Goal: Task Accomplishment & Management: Complete application form

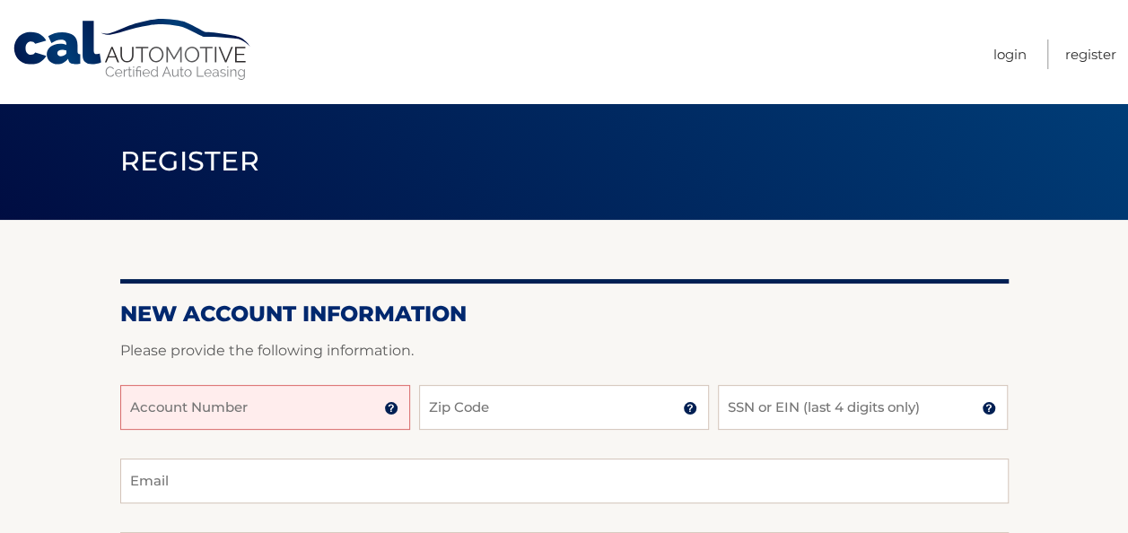
click at [201, 401] on input "Account Number" at bounding box center [265, 407] width 290 height 45
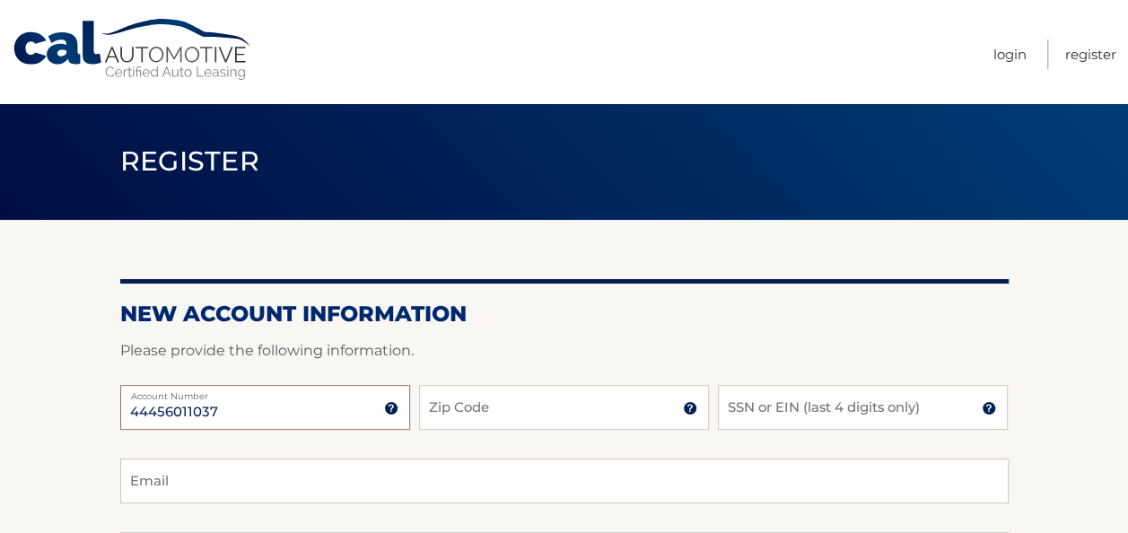
type input "44456011037"
click at [436, 413] on input "Zip Code" at bounding box center [564, 407] width 290 height 45
type input "08510"
click at [763, 412] on input "SSN or EIN (last 4 digits only)" at bounding box center [863, 407] width 290 height 45
type input "5"
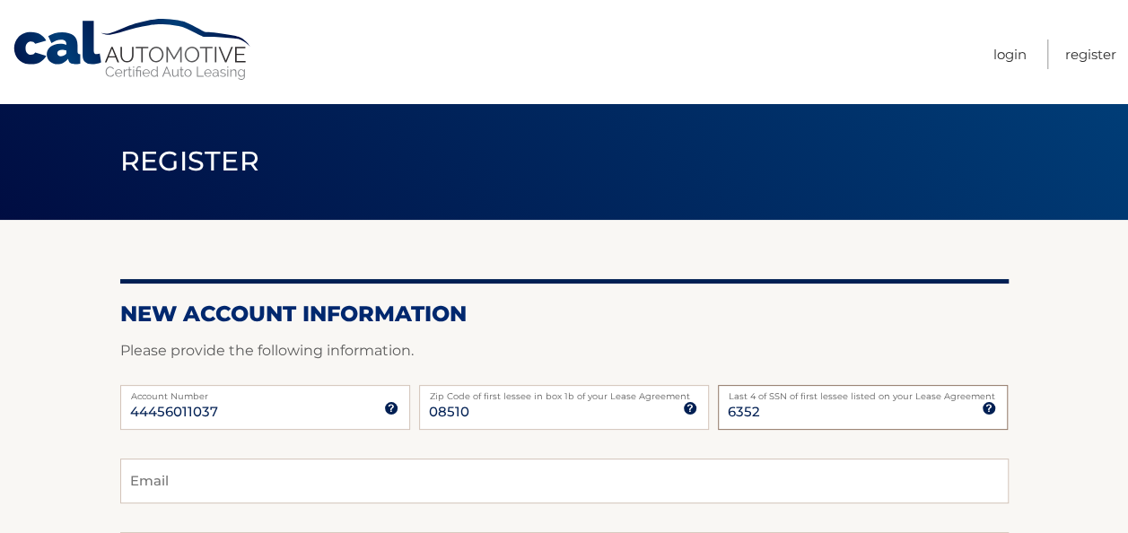
type input "6352"
click at [241, 479] on input "Email" at bounding box center [564, 481] width 888 height 45
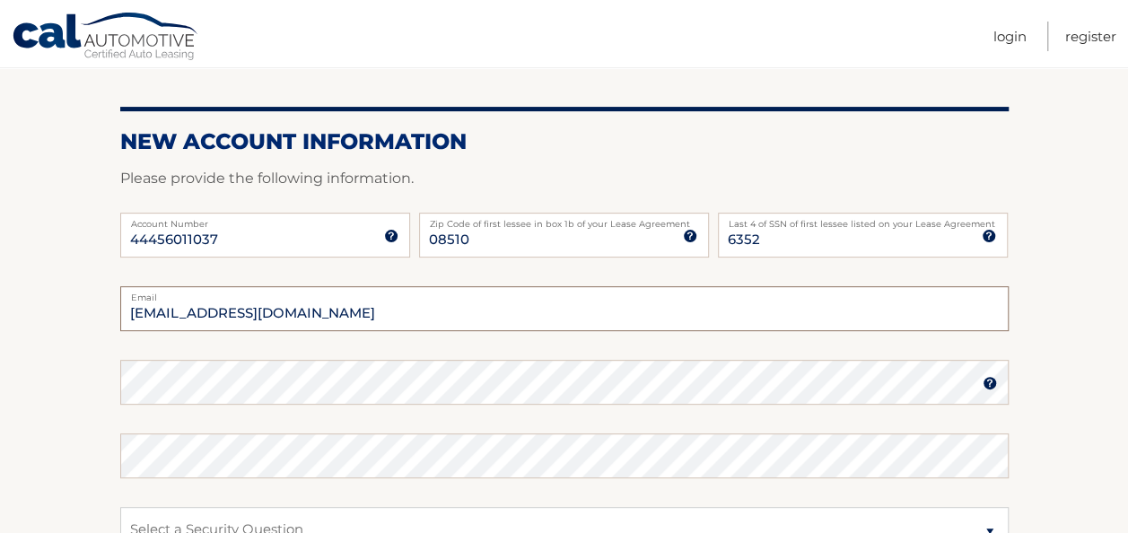
scroll to position [179, 0]
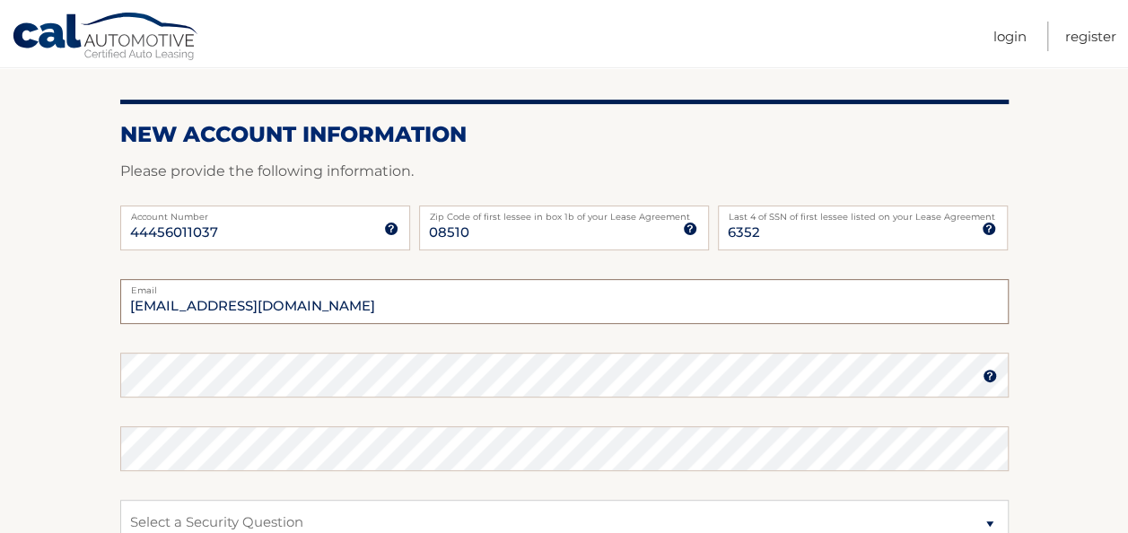
click at [253, 302] on input "cdowd7@optonlin.net" at bounding box center [564, 301] width 888 height 45
type input "cdowd7@optonline.net"
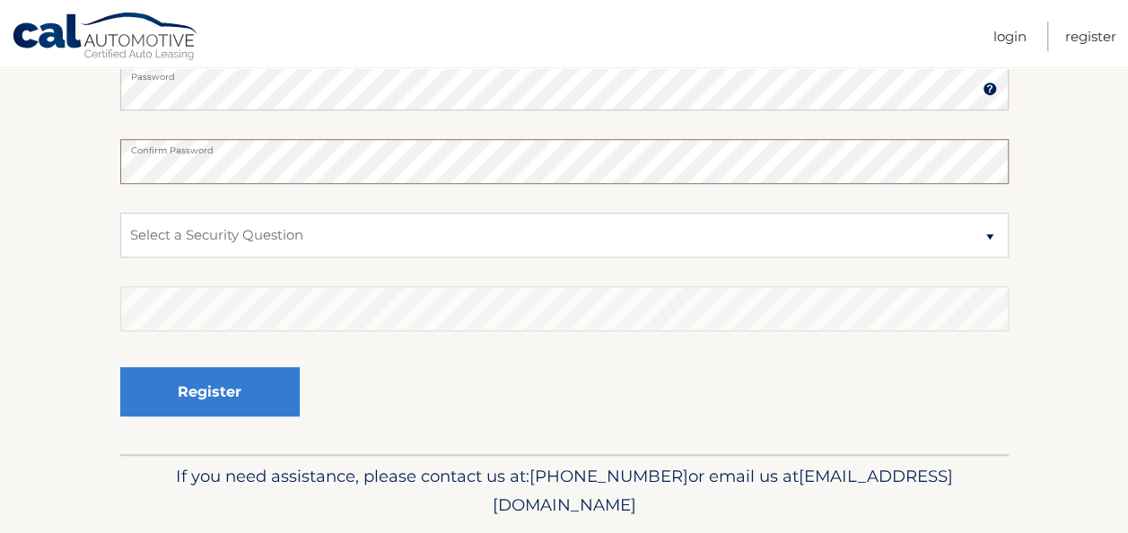
scroll to position [524, 0]
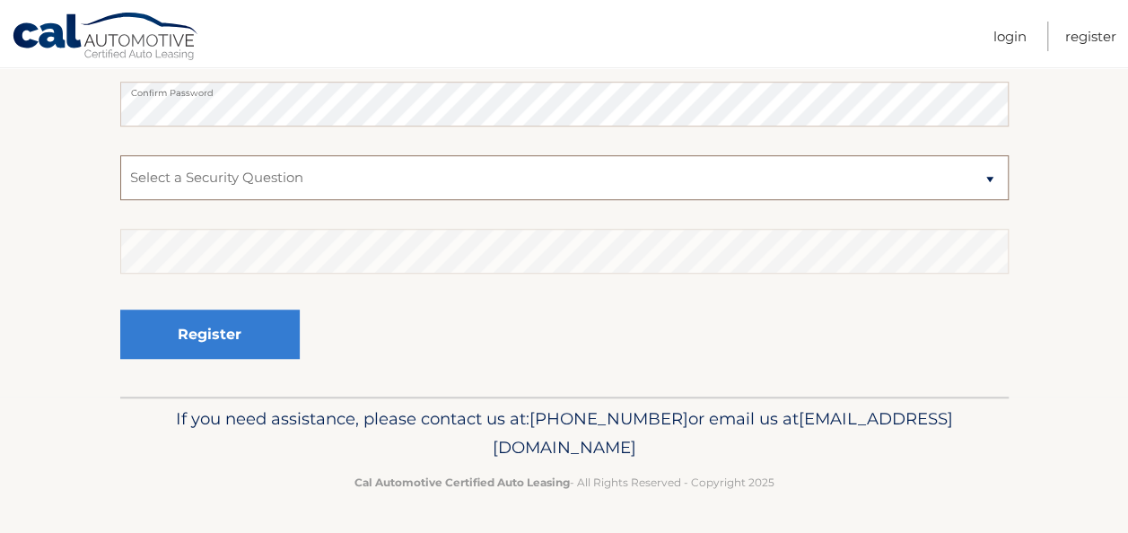
click at [989, 178] on select "Select a Security Question What was the name of your elementary school? What is…" at bounding box center [564, 177] width 888 height 45
select select "3"
click at [120, 155] on select "Select a Security Question What was the name of your elementary school? What is…" at bounding box center [564, 177] width 888 height 45
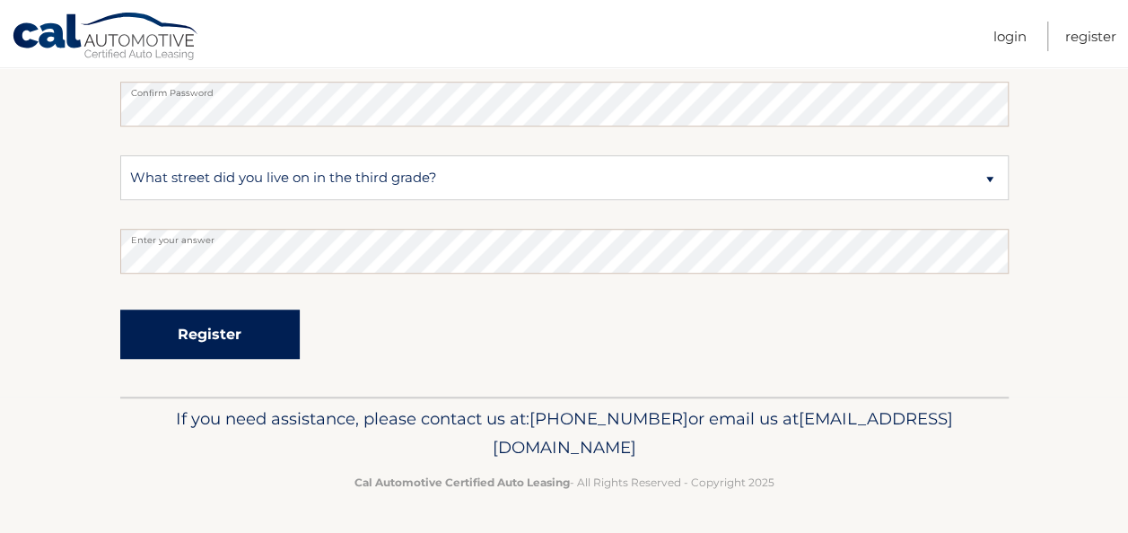
click at [196, 334] on button "Register" at bounding box center [209, 334] width 179 height 49
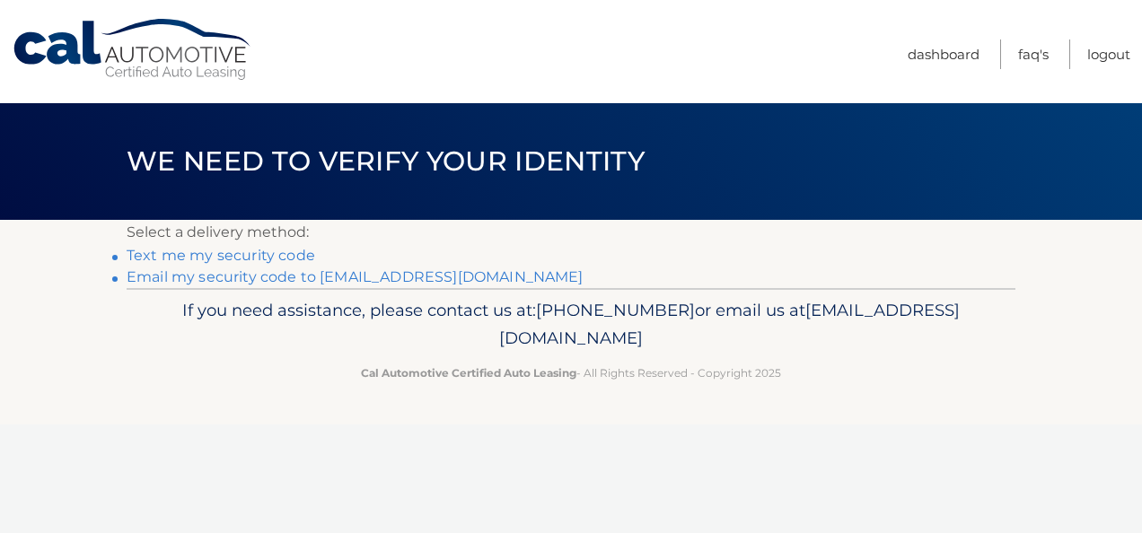
click at [206, 280] on link "Email my security code to [EMAIL_ADDRESS][DOMAIN_NAME]" at bounding box center [355, 276] width 457 height 17
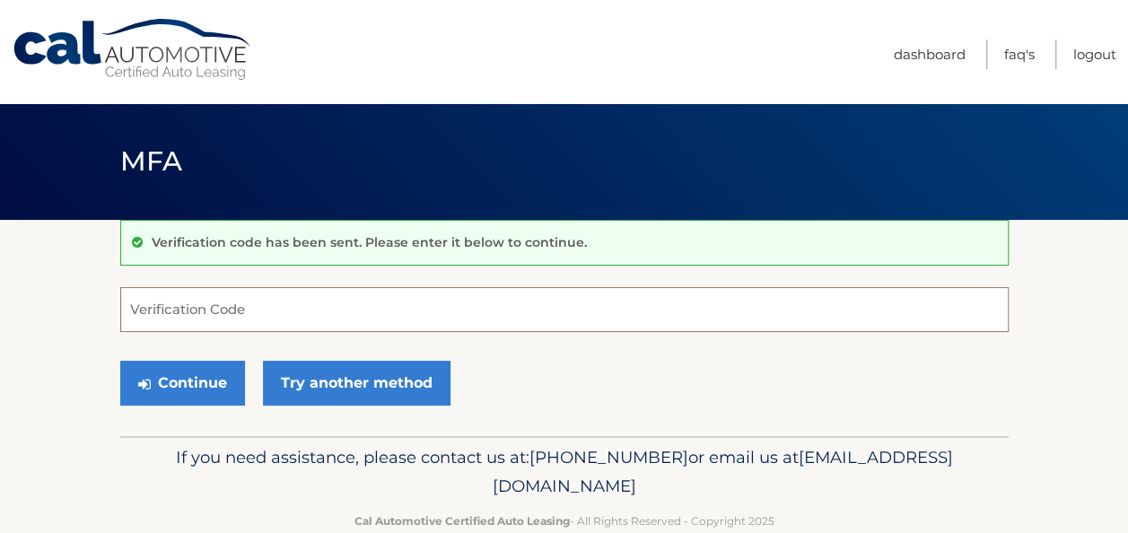
click at [179, 308] on input "Verification Code" at bounding box center [564, 309] width 888 height 45
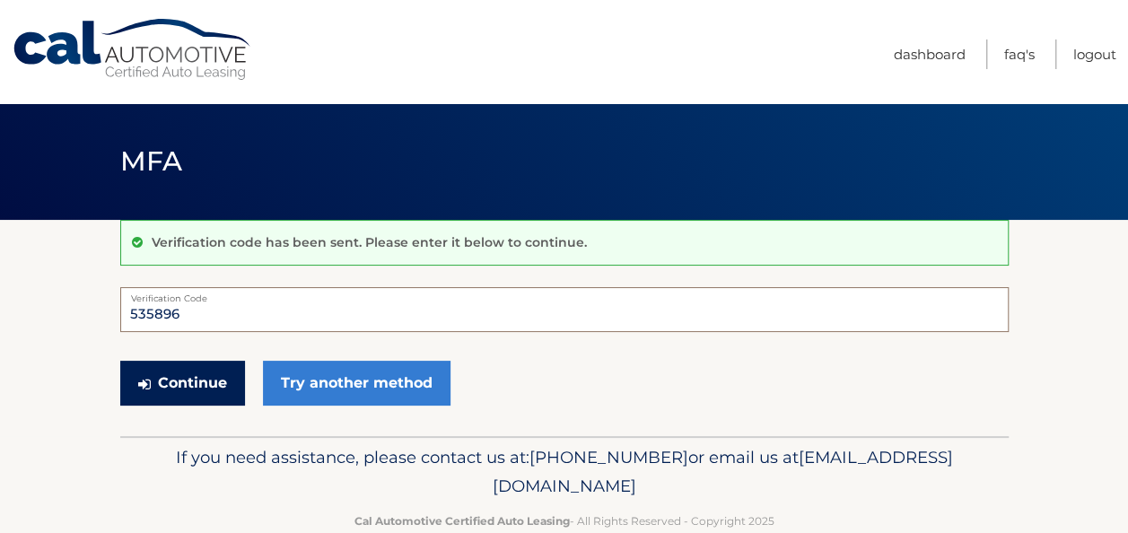
type input "535896"
click at [194, 389] on button "Continue" at bounding box center [182, 383] width 125 height 45
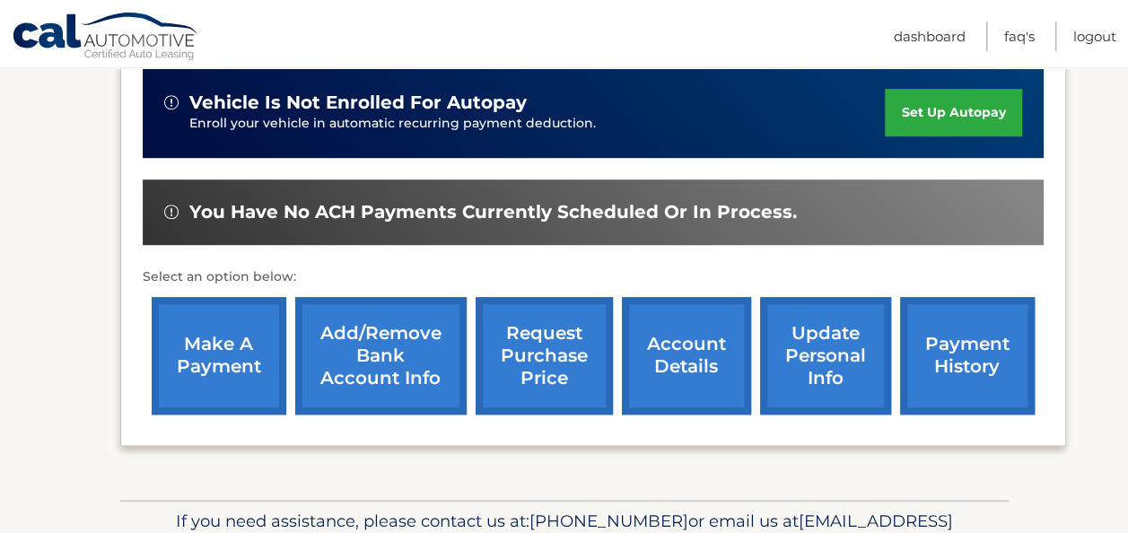
scroll to position [619, 0]
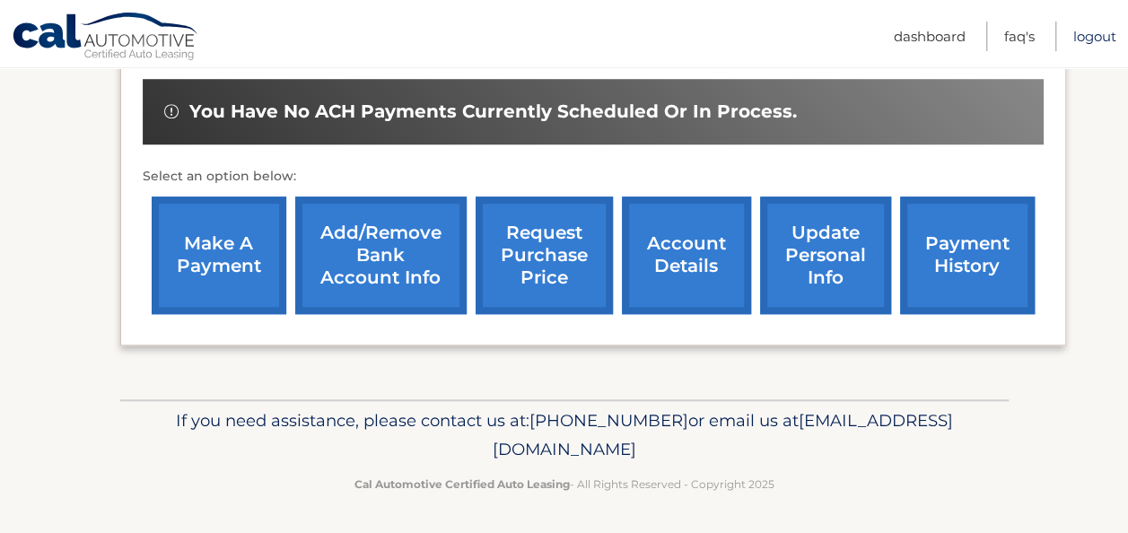
click at [1081, 38] on link "Logout" at bounding box center [1094, 37] width 43 height 30
